Goal: Task Accomplishment & Management: Manage account settings

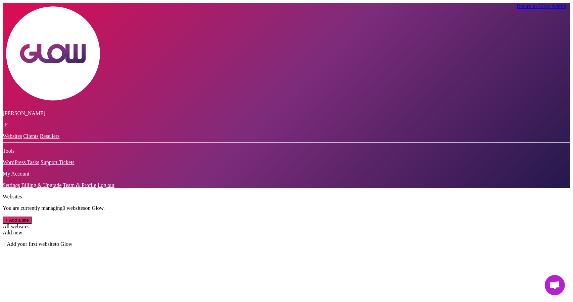
click at [39, 188] on link "Billing & Upgrade" at bounding box center [41, 185] width 40 height 6
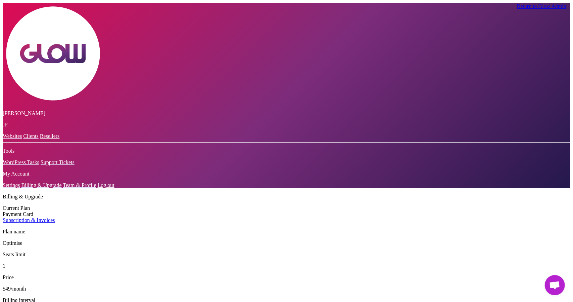
click at [152, 217] on div "Subscription & Invoices" at bounding box center [287, 220] width 568 height 6
click at [133, 217] on div "Subscription & Invoices" at bounding box center [287, 220] width 568 height 6
